Goal: Navigation & Orientation: Understand site structure

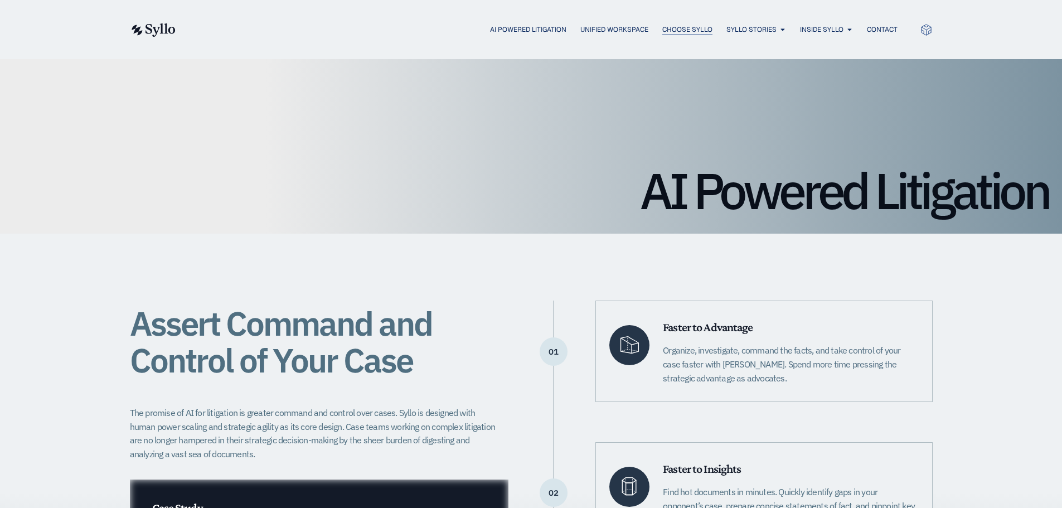
click at [670, 25] on span "Choose Syllo" at bounding box center [687, 30] width 50 height 10
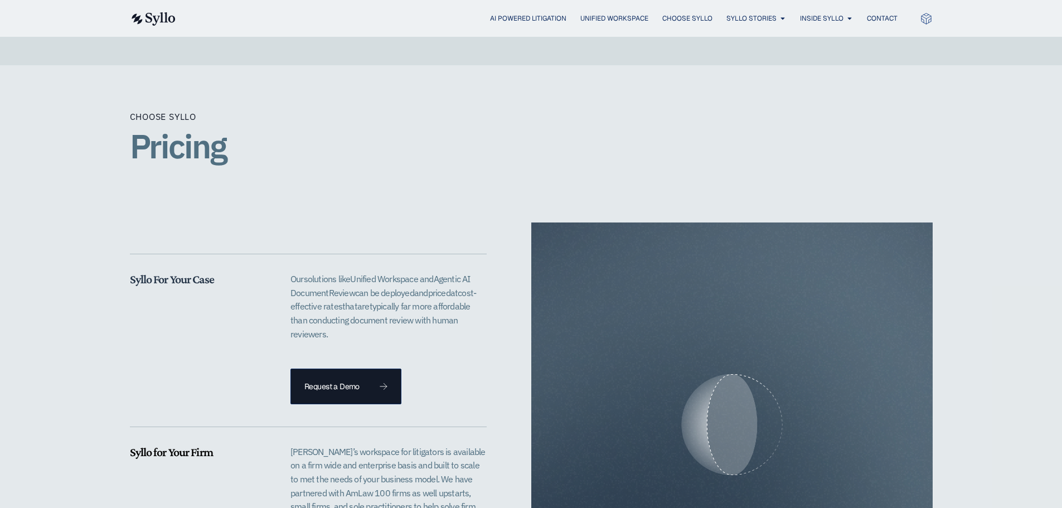
scroll to position [2119, 0]
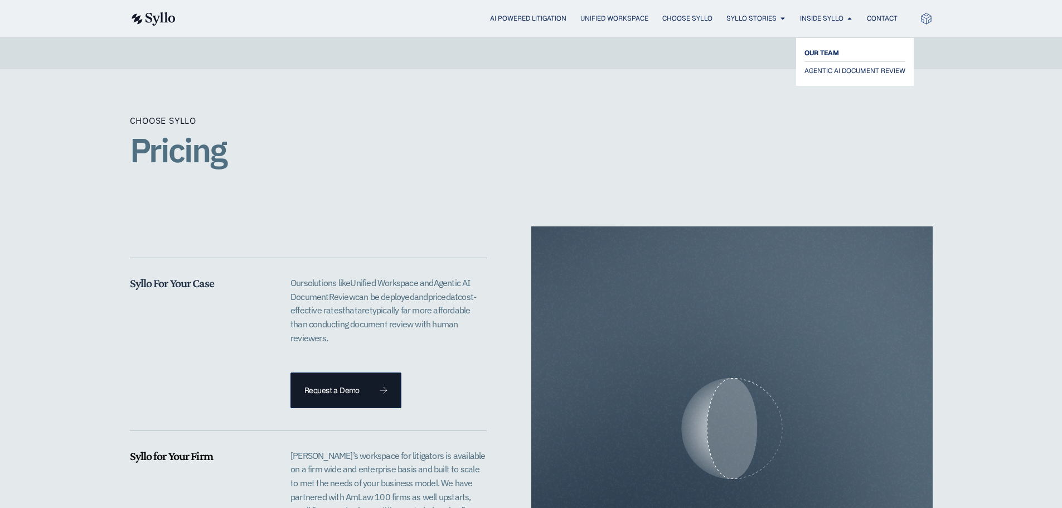
click at [823, 51] on span "OUR TEAM" at bounding box center [822, 52] width 35 height 13
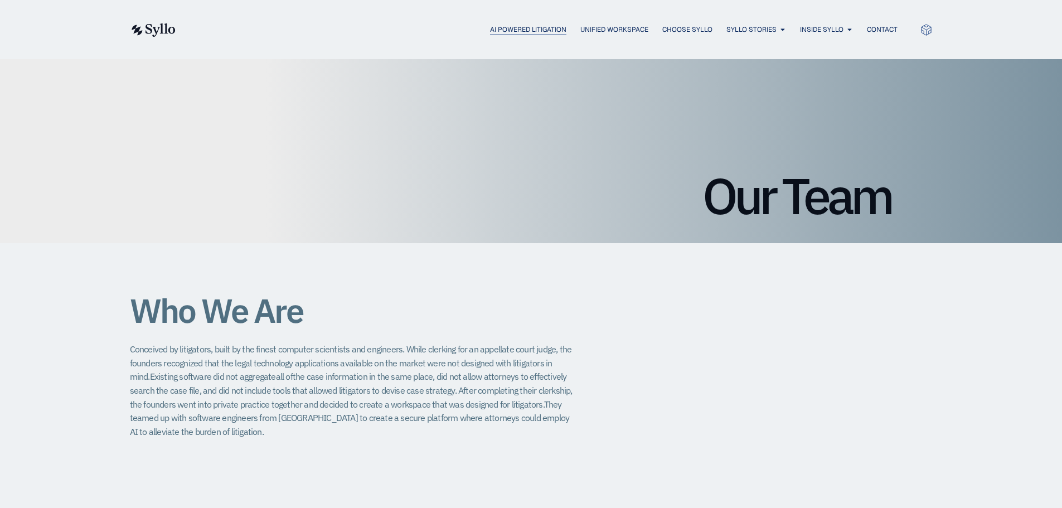
click at [531, 30] on span "AI Powered Litigation" at bounding box center [528, 30] width 76 height 10
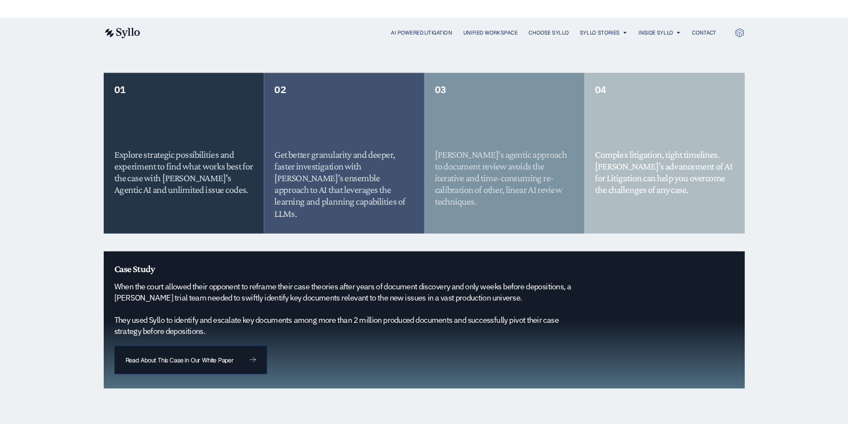
scroll to position [914, 0]
